Goal: Find specific page/section: Find specific page/section

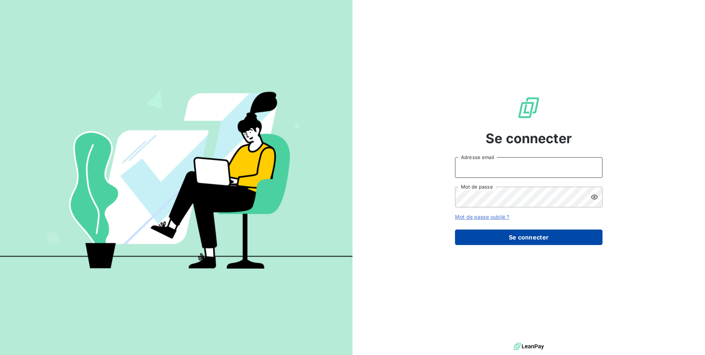
type input "xm@monier-environnement.com"
click at [527, 244] on button "Se connecter" at bounding box center [528, 236] width 147 height 15
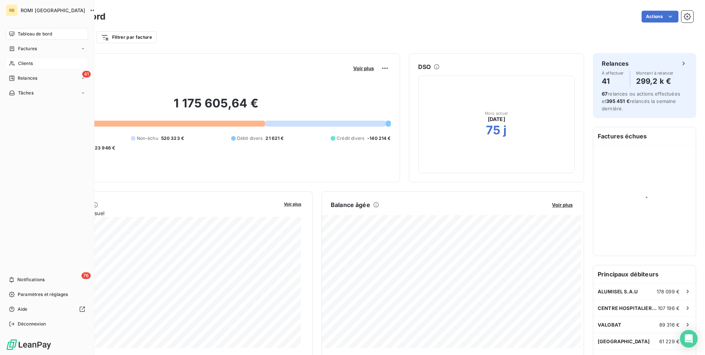
click at [24, 60] on div "Clients" at bounding box center [47, 64] width 82 height 12
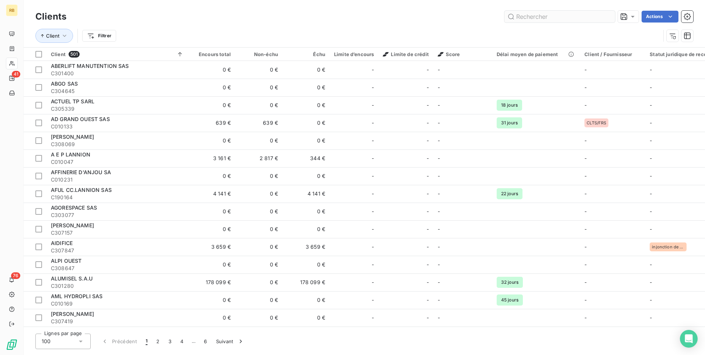
click at [532, 18] on input "text" at bounding box center [559, 17] width 111 height 12
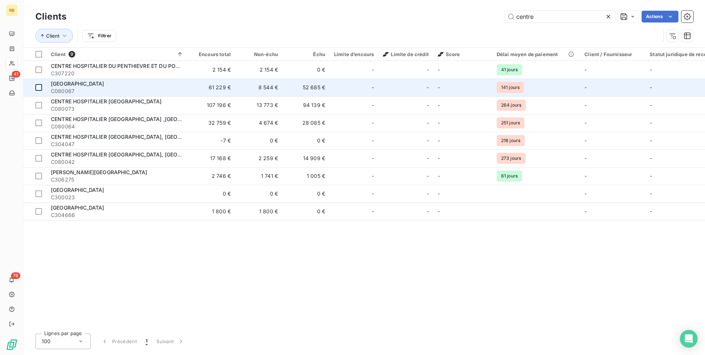
type input "centre"
click at [41, 88] on div at bounding box center [38, 87] width 7 height 7
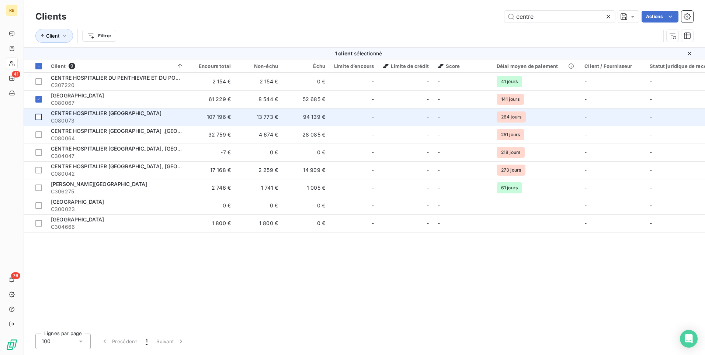
click at [41, 119] on div at bounding box center [38, 117] width 7 height 7
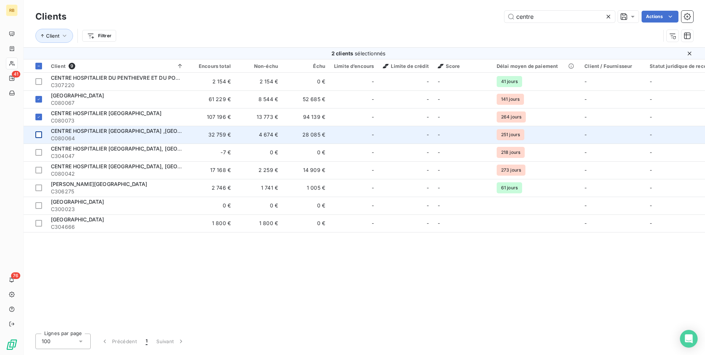
click at [40, 136] on div at bounding box center [38, 134] width 7 height 7
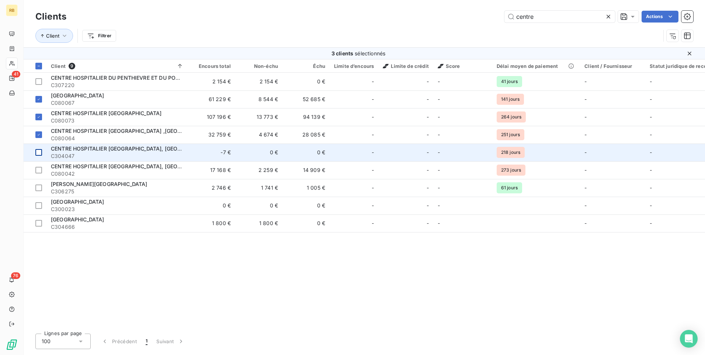
click at [39, 151] on div at bounding box center [38, 152] width 7 height 7
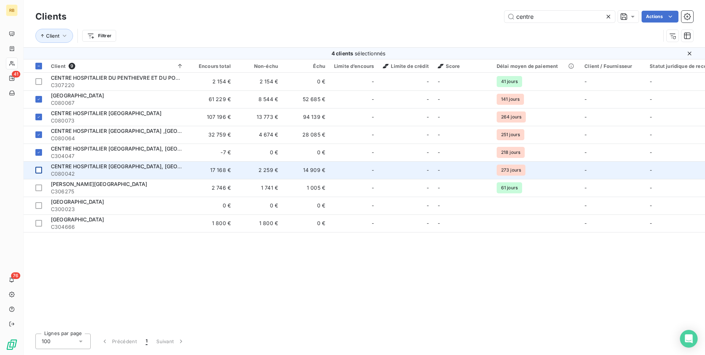
click at [39, 166] on td at bounding box center [35, 170] width 23 height 18
click at [40, 169] on icon at bounding box center [38, 170] width 4 height 4
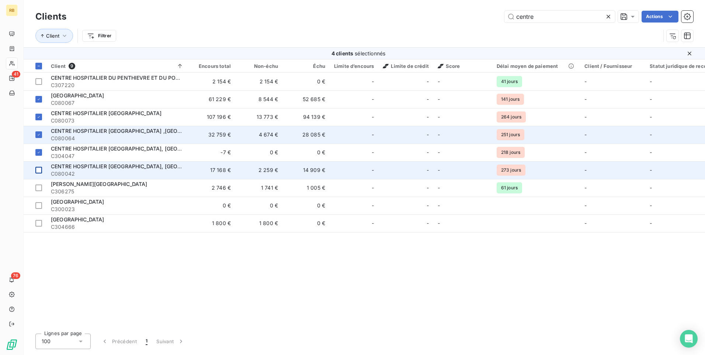
click at [188, 139] on td "32 759 €" at bounding box center [211, 135] width 47 height 18
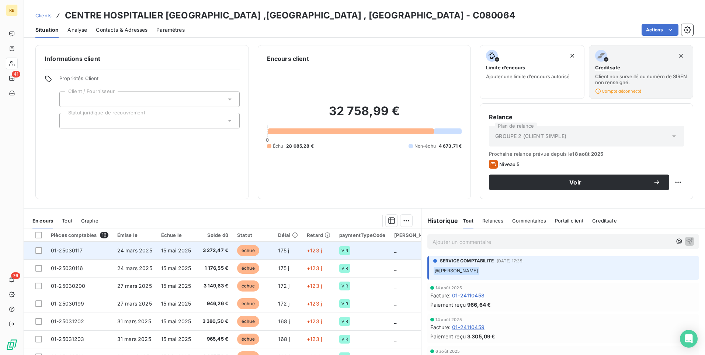
click at [174, 249] on span "15 mai 2025" at bounding box center [176, 250] width 30 height 6
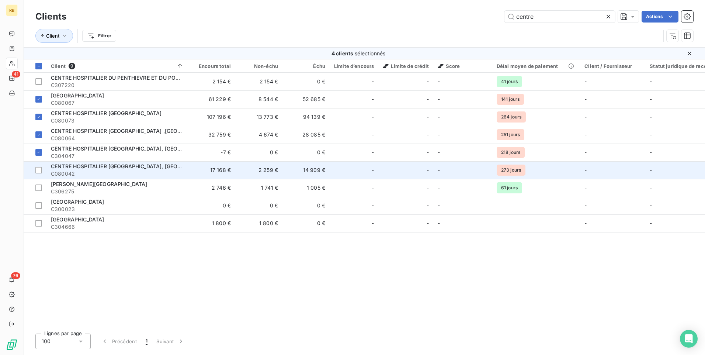
click at [154, 173] on span "C080042" at bounding box center [117, 173] width 133 height 7
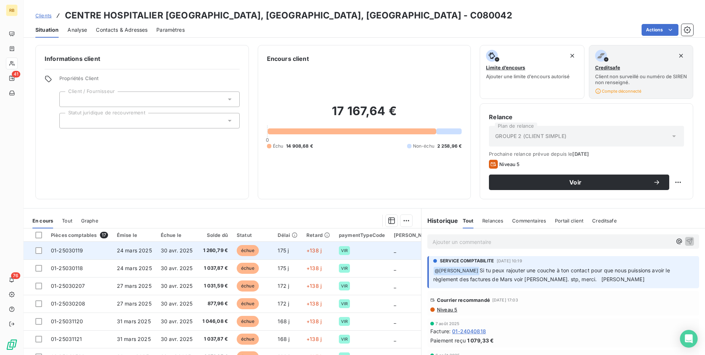
click at [172, 251] on span "30 avr. 2025" at bounding box center [177, 250] width 32 height 6
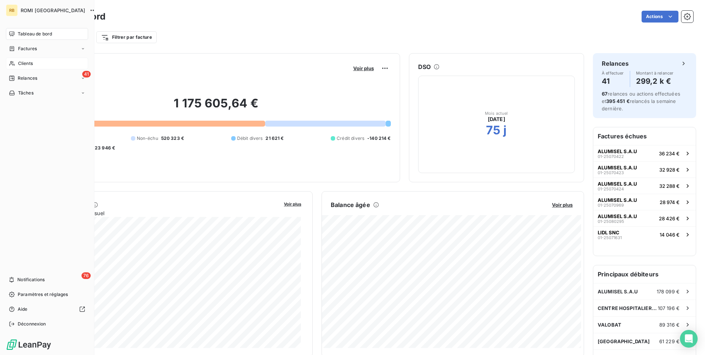
click at [20, 62] on span "Clients" at bounding box center [25, 63] width 15 height 7
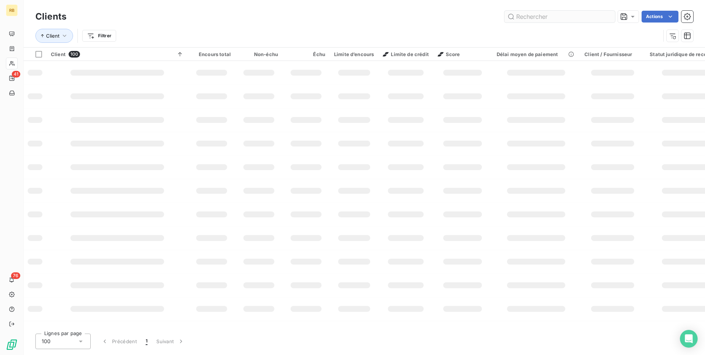
click at [544, 21] on input "text" at bounding box center [559, 17] width 111 height 12
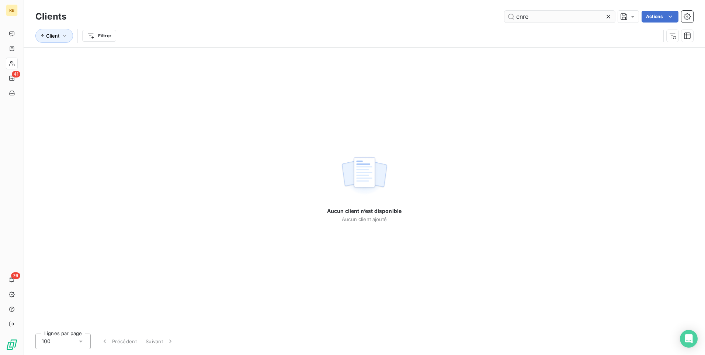
click at [519, 18] on input "cnre" at bounding box center [559, 17] width 111 height 12
click at [526, 17] on input "cenre" at bounding box center [559, 17] width 111 height 12
type input "centre"
